Goal: Task Accomplishment & Management: Use online tool/utility

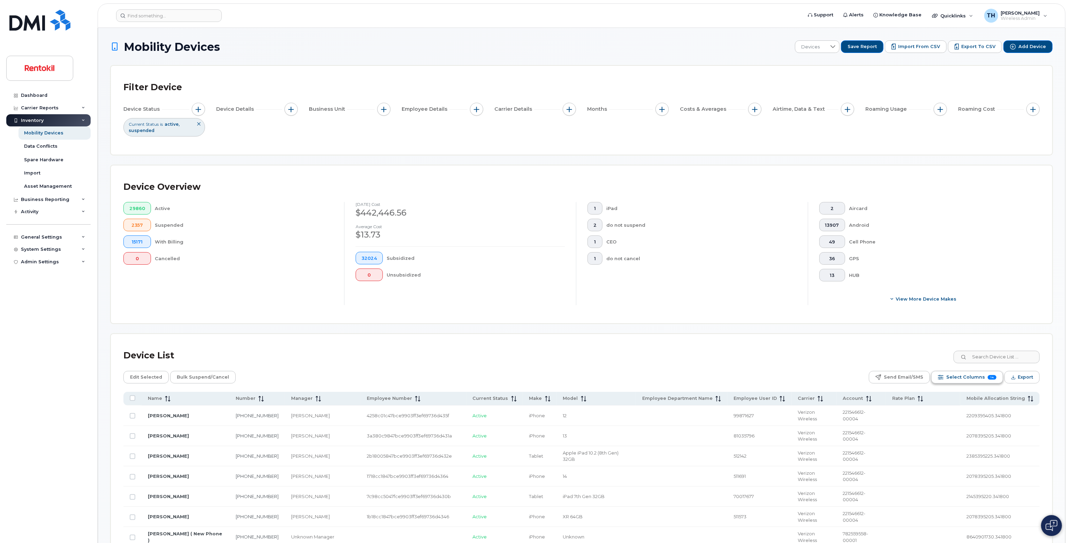
click at [985, 380] on span "Select Columns" at bounding box center [965, 377] width 39 height 10
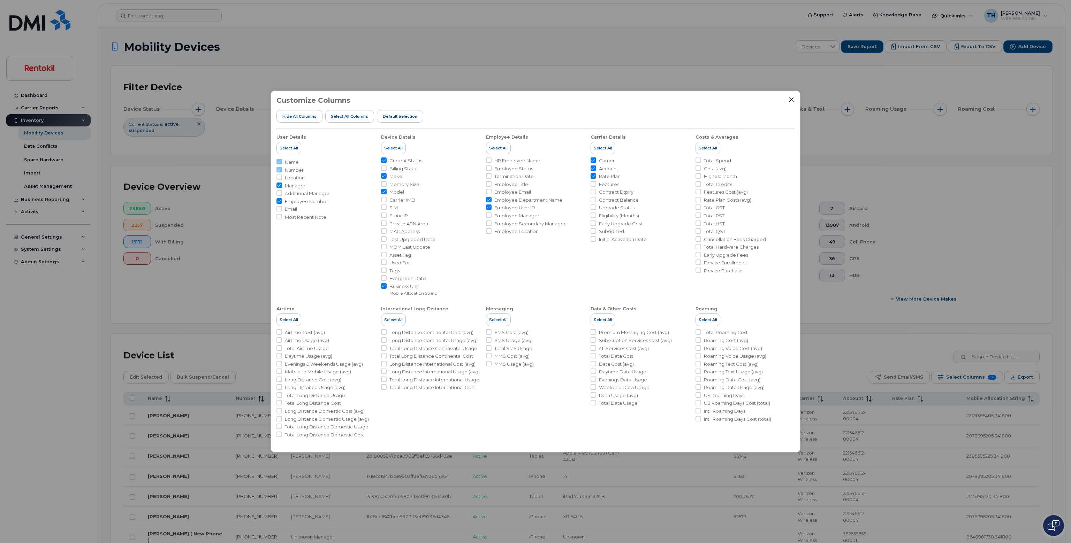
click at [410, 202] on span "Carrier IMEI" at bounding box center [402, 200] width 26 height 7
click at [386, 202] on input "Carrier IMEI" at bounding box center [384, 200] width 6 height 6
checkbox input "true"
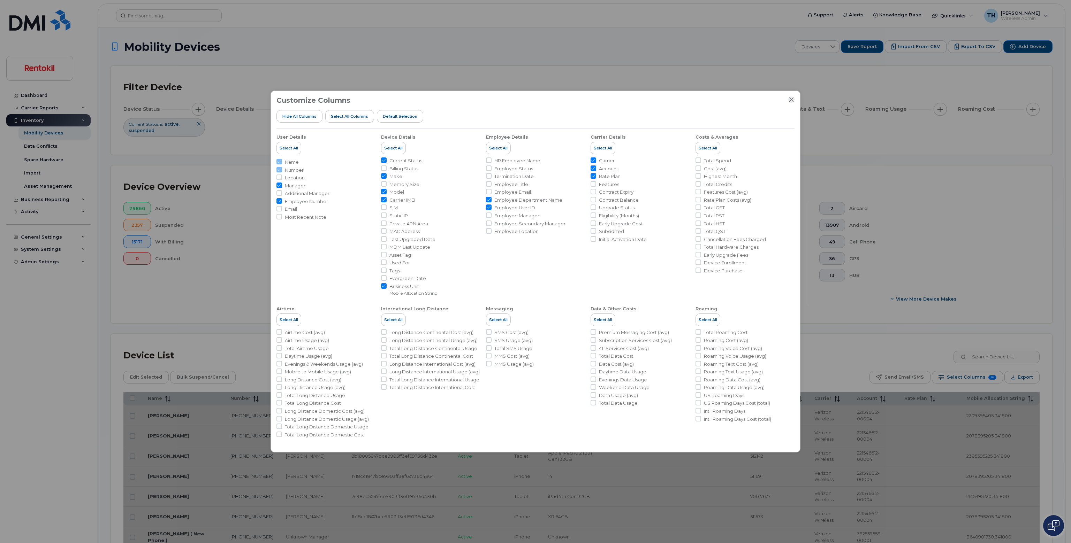
click at [790, 99] on icon "Close" at bounding box center [791, 99] width 5 height 5
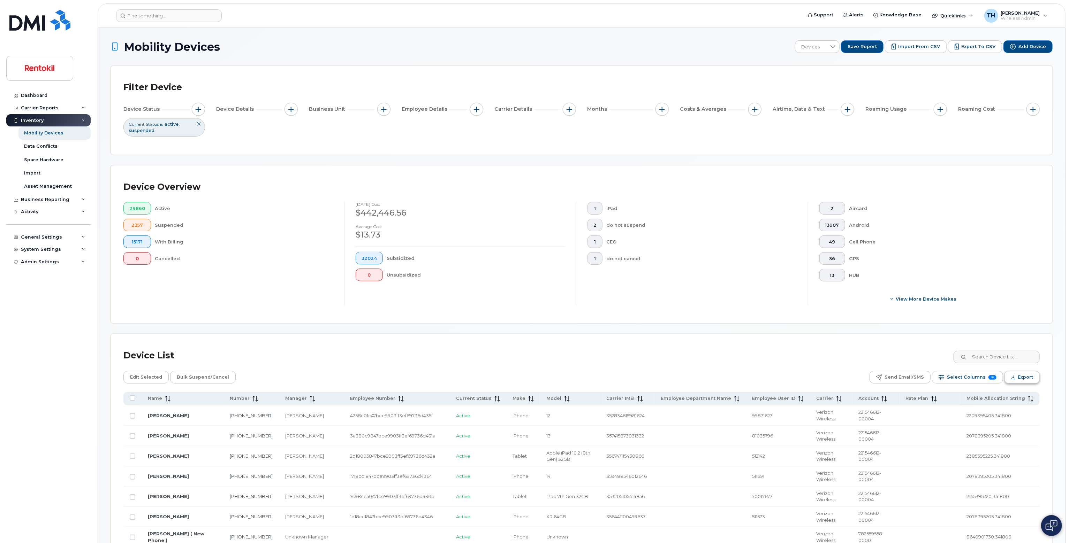
click at [1017, 381] on button "Export" at bounding box center [1021, 377] width 35 height 13
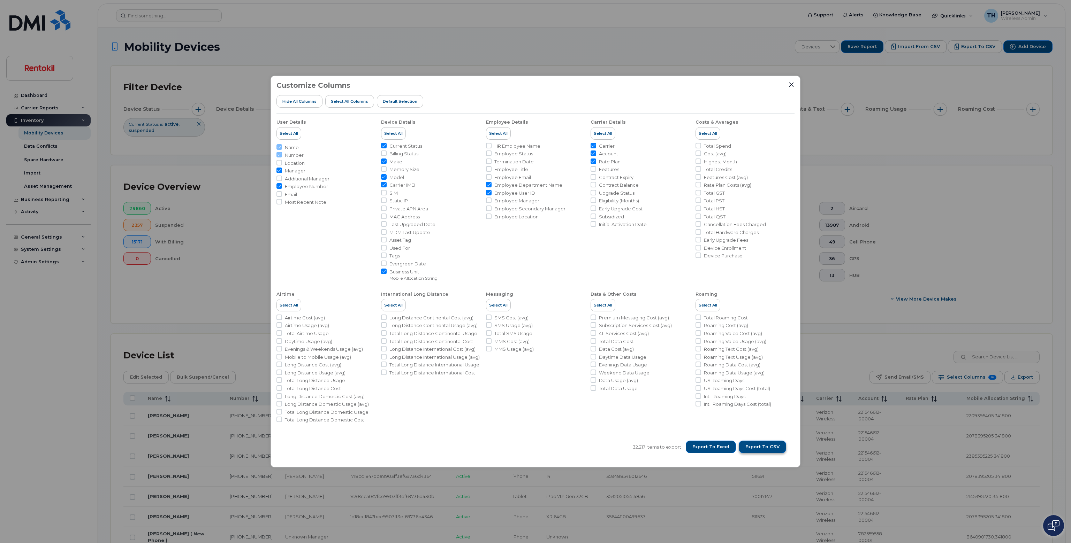
click at [766, 445] on span "Export to CSV" at bounding box center [762, 447] width 34 height 6
click at [775, 440] on div "32,217 items to export Export to Excel Export to CSV" at bounding box center [535, 447] width 518 height 30
click at [775, 447] on span "Export to CSV" at bounding box center [762, 447] width 34 height 6
